Goal: Task Accomplishment & Management: Use online tool/utility

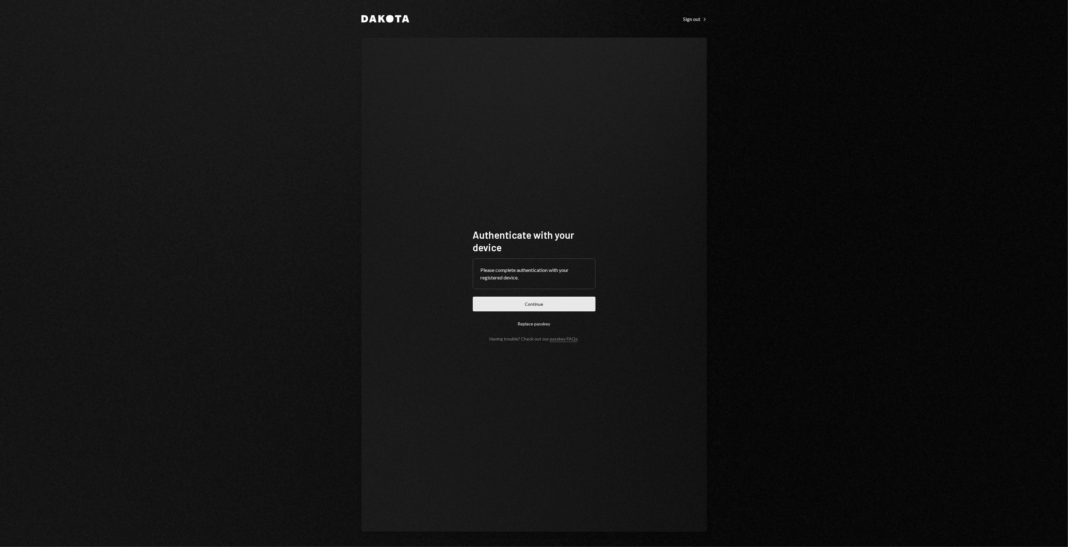
click at [568, 298] on button "Continue" at bounding box center [534, 304] width 123 height 15
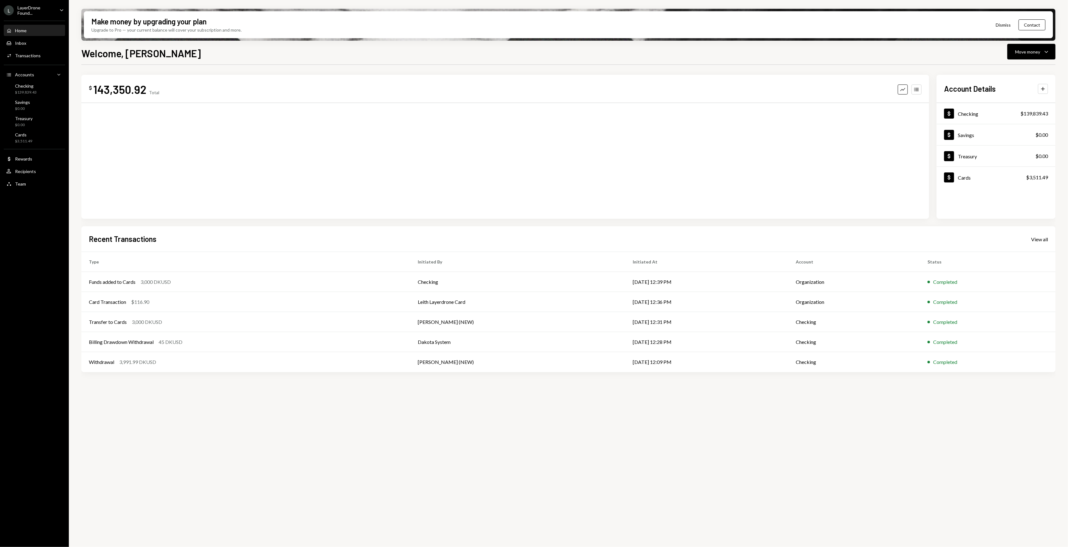
click at [34, 11] on div "LayerDrone Found..." at bounding box center [36, 10] width 37 height 11
click at [43, 88] on div "View all accounts" at bounding box center [49, 87] width 58 height 5
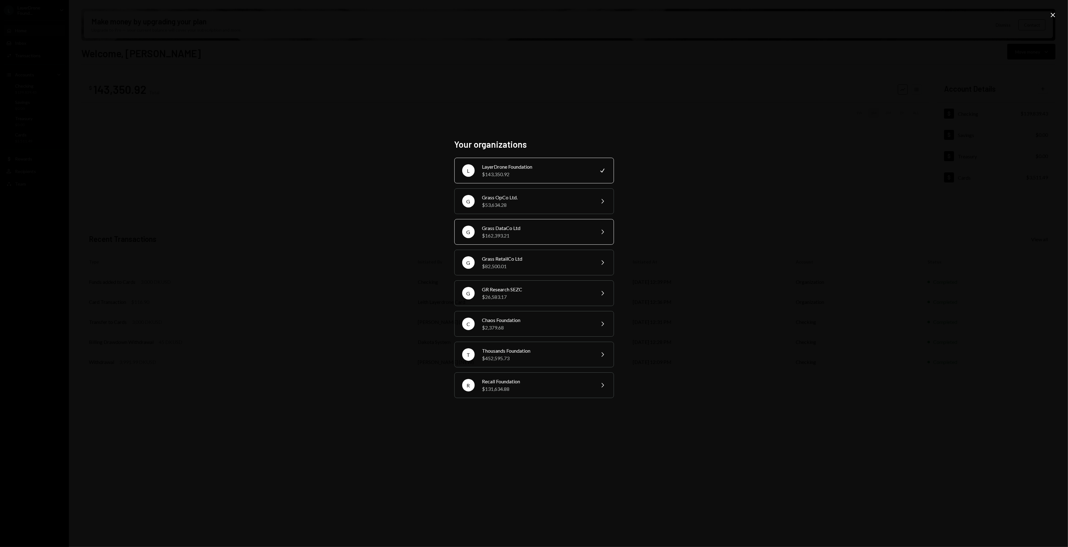
click at [543, 232] on div "$162,393.21" at bounding box center [536, 236] width 109 height 8
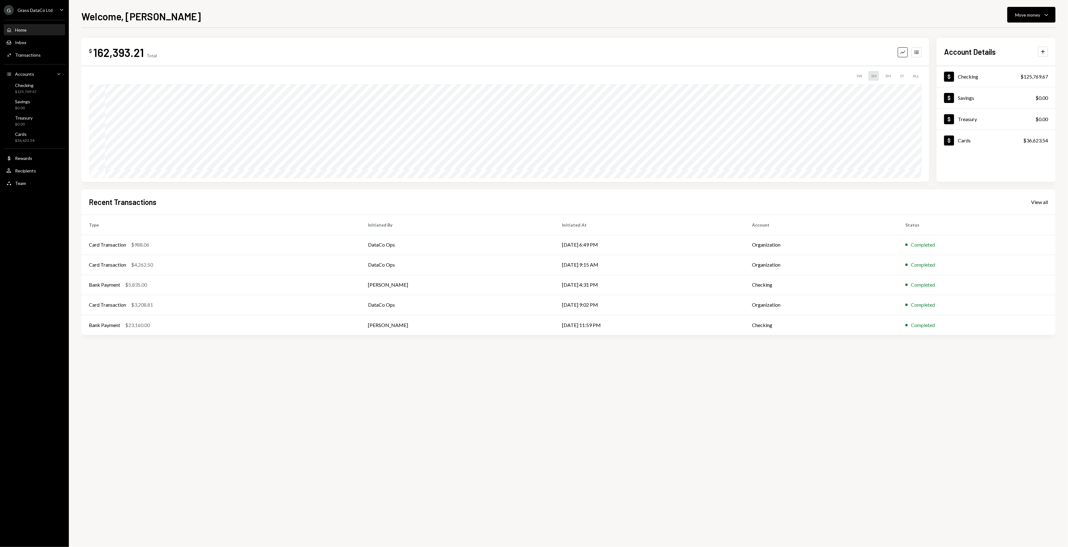
click at [188, 357] on div "$ 162,393.21 Total Graph Accounts 1W 1M 3M 1Y ALL $445,557.87 [DATE] Account De…" at bounding box center [568, 287] width 974 height 519
drag, startPoint x: 186, startPoint y: 358, endPoint x: 181, endPoint y: 361, distance: 6.6
click at [181, 361] on div "$ 162,393.21 Total Graph Accounts 1W 1M 3M 1Y ALL $445,557.87 [DATE] Account De…" at bounding box center [568, 287] width 974 height 519
click at [35, 59] on div "Activities Transactions" at bounding box center [34, 55] width 56 height 11
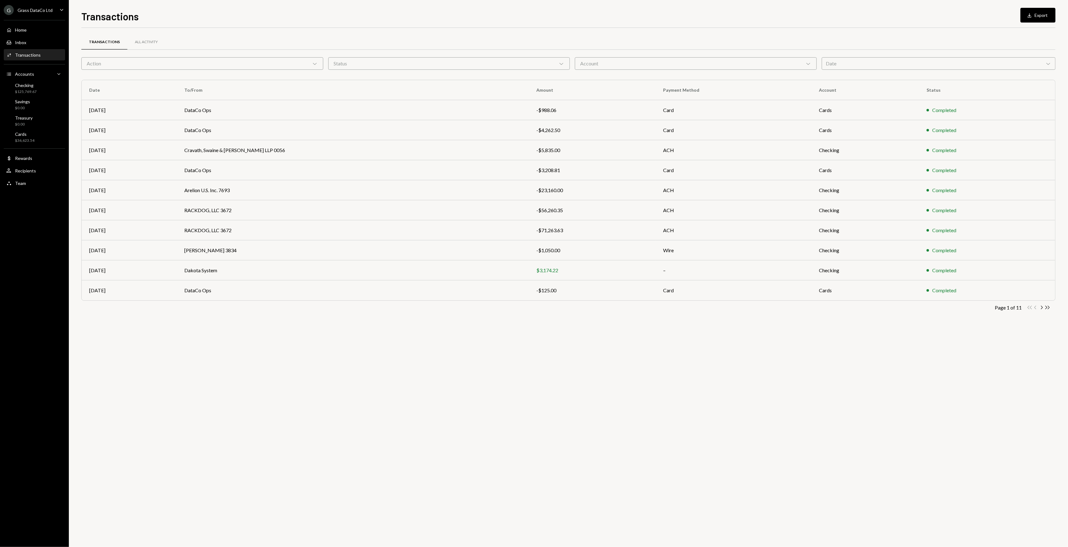
drag, startPoint x: 556, startPoint y: 374, endPoint x: 529, endPoint y: 370, distance: 26.6
click at [529, 370] on div "Transactions All Activity Action Chevron Down Status Chevron Down Account Chevr…" at bounding box center [568, 287] width 974 height 519
drag, startPoint x: 529, startPoint y: 370, endPoint x: 498, endPoint y: 369, distance: 30.7
click at [498, 369] on div "Transactions All Activity Action Chevron Down Status Chevron Down Account Chevr…" at bounding box center [568, 287] width 974 height 519
drag, startPoint x: 484, startPoint y: 368, endPoint x: 478, endPoint y: 366, distance: 6.2
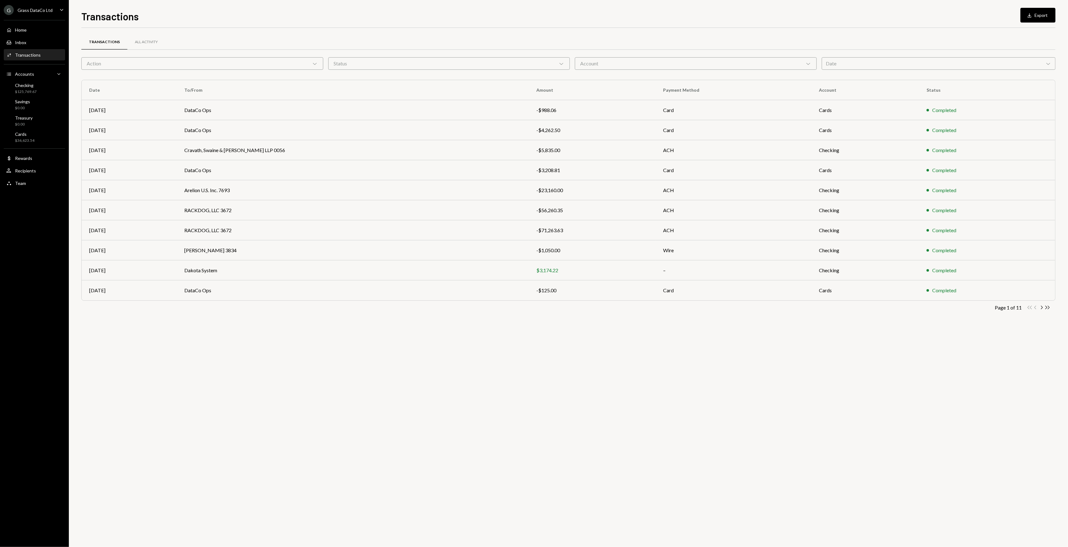
click at [478, 366] on div "Transactions All Activity Action Chevron Down Status Chevron Down Account Chevr…" at bounding box center [568, 287] width 974 height 519
click at [475, 364] on div "Transactions All Activity Action Chevron Down Status Chevron Down Account Chevr…" at bounding box center [568, 287] width 974 height 519
drag, startPoint x: 474, startPoint y: 364, endPoint x: 470, endPoint y: 362, distance: 4.2
drag, startPoint x: 470, startPoint y: 362, endPoint x: 465, endPoint y: 362, distance: 5.0
click at [465, 362] on div "Transactions All Activity Action Chevron Down Status Chevron Down Account Chevr…" at bounding box center [568, 287] width 974 height 519
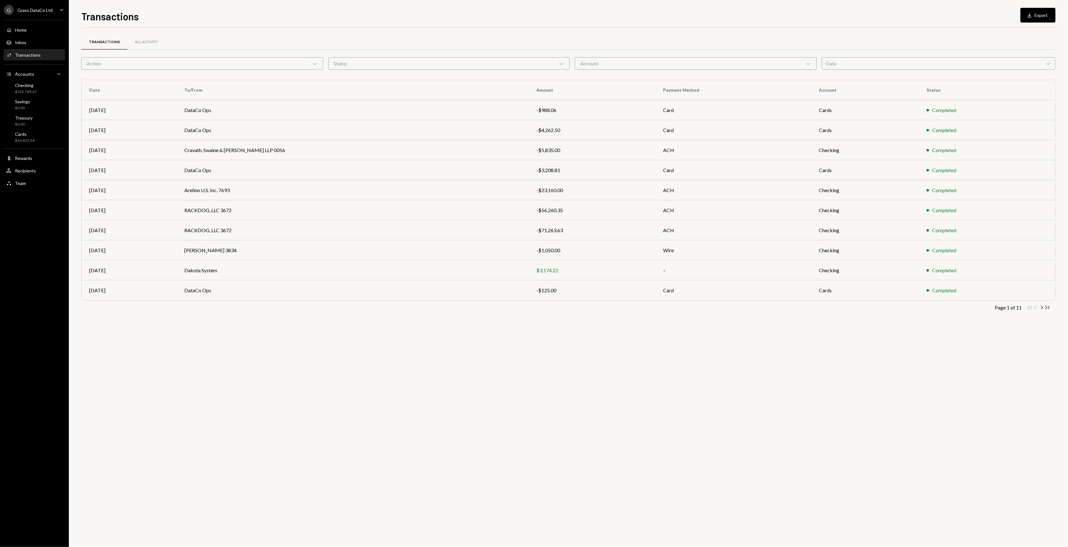
click at [464, 361] on div "Transactions All Activity Action Chevron Down Status Chevron Down Account Chevr…" at bounding box center [568, 287] width 974 height 519
click at [1033, 2] on div "Transactions Download Export Transactions All Activity Action Chevron Down Stat…" at bounding box center [568, 273] width 999 height 547
click at [1038, 9] on button "Download Export" at bounding box center [1037, 15] width 35 height 15
drag, startPoint x: 365, startPoint y: 398, endPoint x: 336, endPoint y: 385, distance: 32.3
drag, startPoint x: 336, startPoint y: 385, endPoint x: 292, endPoint y: 379, distance: 44.8
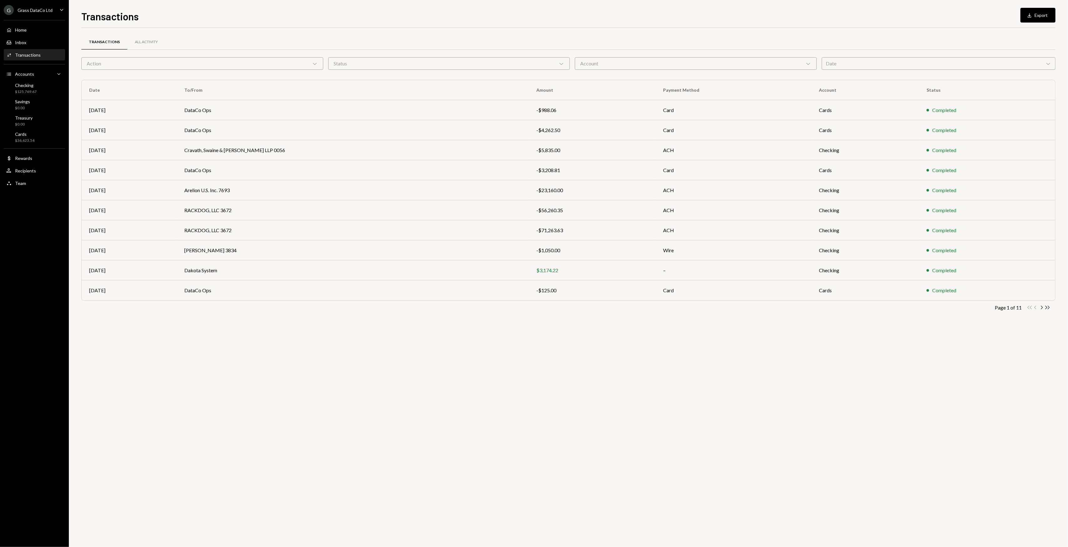
click at [292, 379] on div "Transactions All Activity Action Chevron Down Status Chevron Down Account Chevr…" at bounding box center [568, 287] width 974 height 519
drag, startPoint x: 292, startPoint y: 379, endPoint x: 287, endPoint y: 375, distance: 5.9
drag, startPoint x: 287, startPoint y: 375, endPoint x: 283, endPoint y: 373, distance: 4.1
click at [283, 373] on div "Transactions All Activity Action Chevron Down Status Chevron Down Account Chevr…" at bounding box center [568, 287] width 974 height 519
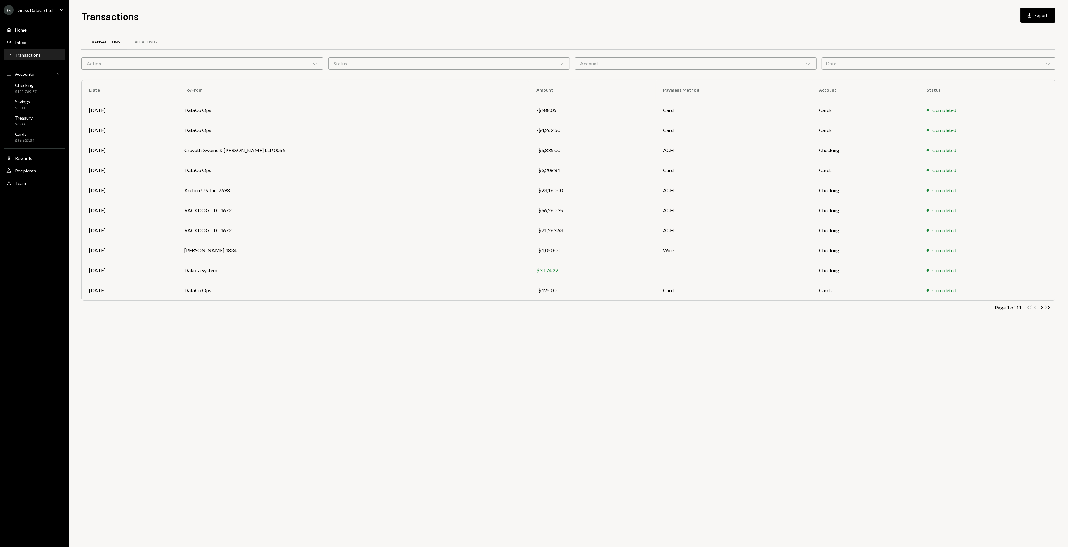
click at [283, 373] on div "Transactions All Activity Action Chevron Down Status Chevron Down Account Chevr…" at bounding box center [568, 287] width 974 height 519
drag, startPoint x: 282, startPoint y: 373, endPoint x: 263, endPoint y: 370, distance: 19.6
click at [263, 370] on div "Transactions All Activity Action Chevron Down Status Chevron Down Account Chevr…" at bounding box center [568, 287] width 974 height 519
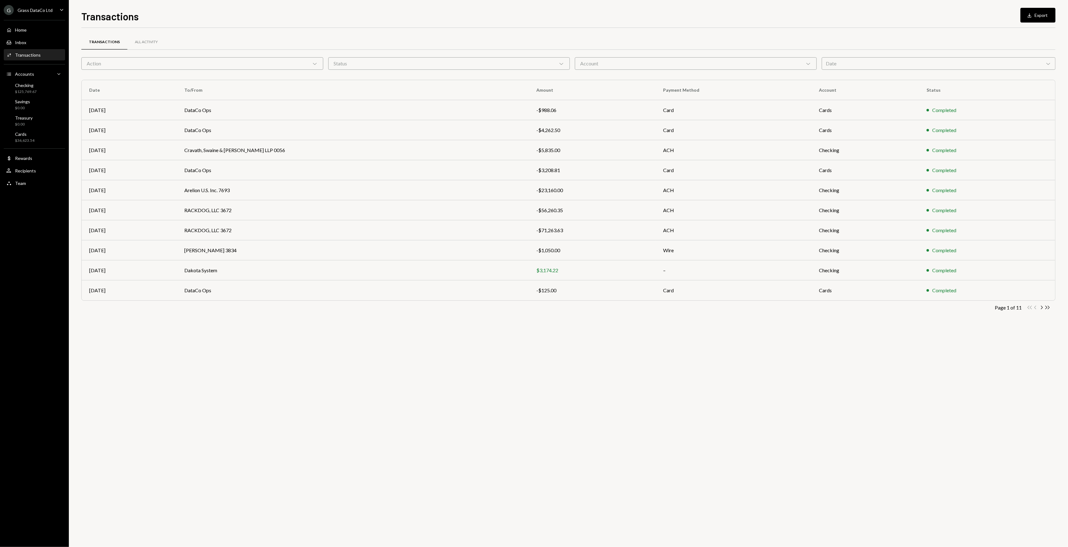
drag, startPoint x: 263, startPoint y: 370, endPoint x: 252, endPoint y: 363, distance: 13.5
click at [252, 363] on div "Transactions All Activity Action Chevron Down Status Chevron Down Account Chevr…" at bounding box center [568, 287] width 974 height 519
click at [253, 366] on div "Transactions All Activity Action Chevron Down Status Chevron Down Account Chevr…" at bounding box center [568, 287] width 974 height 519
click at [43, 120] on div "G Grass OpCo Ltd." at bounding box center [43, 125] width 67 height 11
